Goal: Task Accomplishment & Management: Complete application form

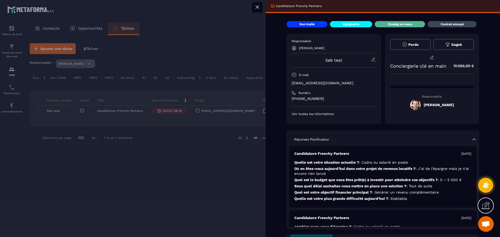
click at [451, 45] on span "Gagné" at bounding box center [456, 45] width 11 height 4
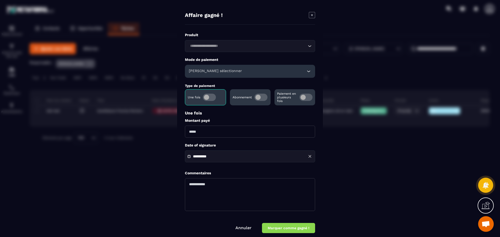
click at [239, 45] on input "Search for option" at bounding box center [247, 46] width 118 height 6
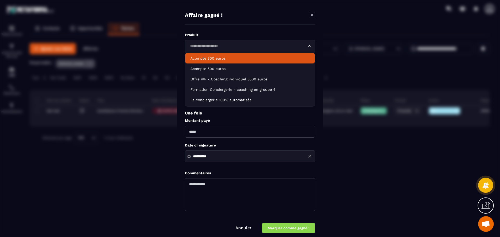
click at [238, 28] on div "**********" at bounding box center [250, 118] width 146 height 229
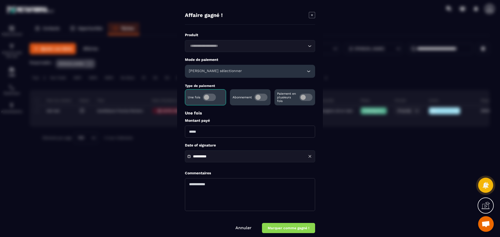
click at [222, 71] on h6 "[PERSON_NAME] sélectionner" at bounding box center [215, 71] width 53 height 5
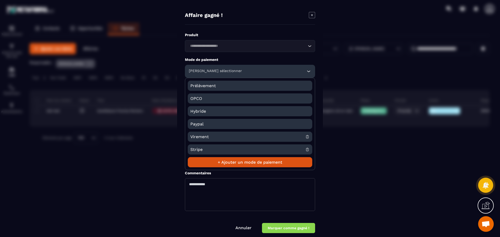
click at [221, 138] on span "Virement" at bounding box center [247, 137] width 115 height 10
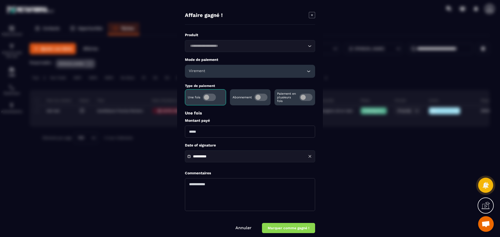
click at [225, 130] on input "Modal window" at bounding box center [250, 132] width 130 height 12
click at [208, 157] on div "**********" at bounding box center [250, 157] width 130 height 12
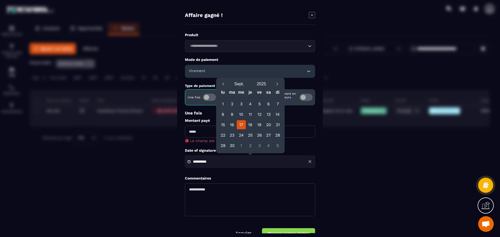
click at [232, 190] on textarea "Modal window" at bounding box center [250, 200] width 130 height 33
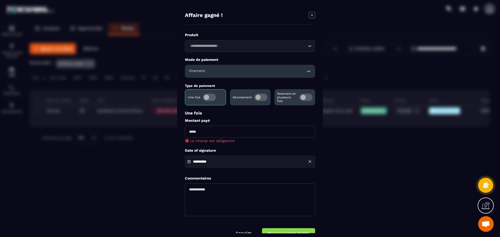
click at [311, 15] on icon "Modal window" at bounding box center [312, 15] width 6 height 6
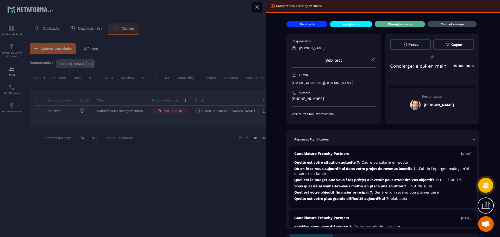
click at [407, 47] on button "Perdu" at bounding box center [410, 44] width 41 height 11
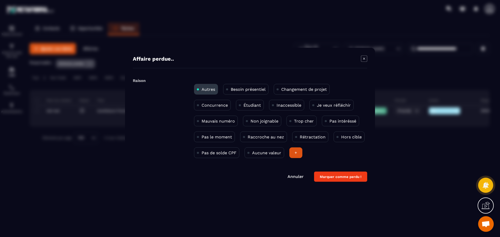
click at [297, 155] on div "+" at bounding box center [295, 152] width 13 height 11
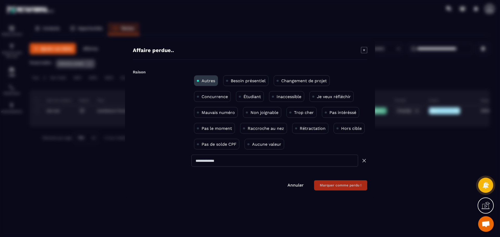
click at [246, 163] on input "Modal window" at bounding box center [274, 161] width 167 height 12
click at [363, 47] on icon "Modal window" at bounding box center [364, 50] width 6 height 6
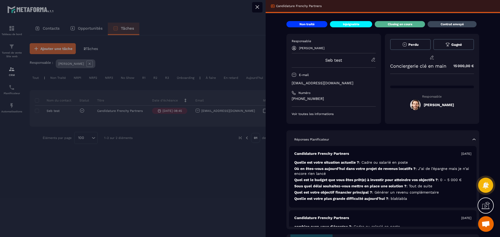
click at [257, 5] on icon at bounding box center [257, 7] width 6 height 6
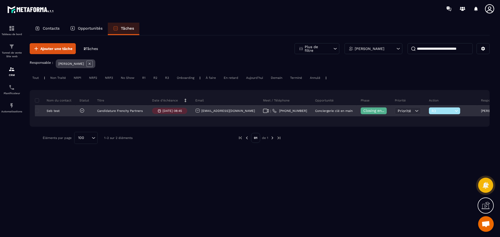
click at [432, 110] on span "R3" at bounding box center [443, 111] width 22 height 4
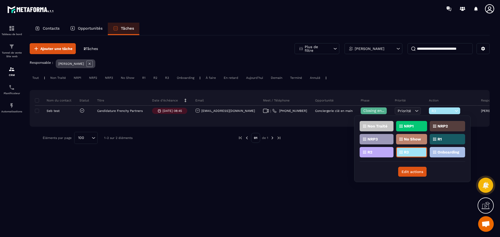
click at [447, 152] on p "Onboarding" at bounding box center [449, 153] width 22 height 4
